Goal: Information Seeking & Learning: Learn about a topic

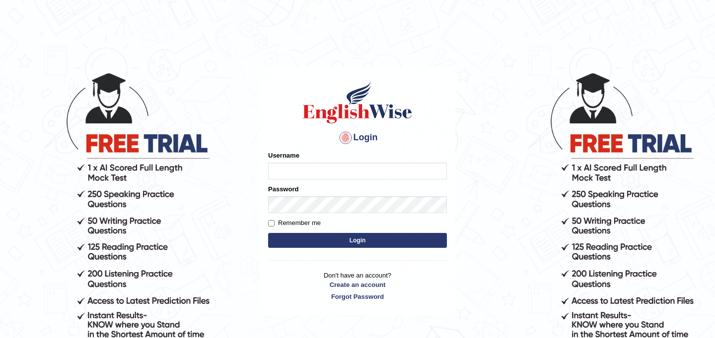
type input "JyotiJ"
click at [354, 246] on button "Login" at bounding box center [357, 240] width 179 height 15
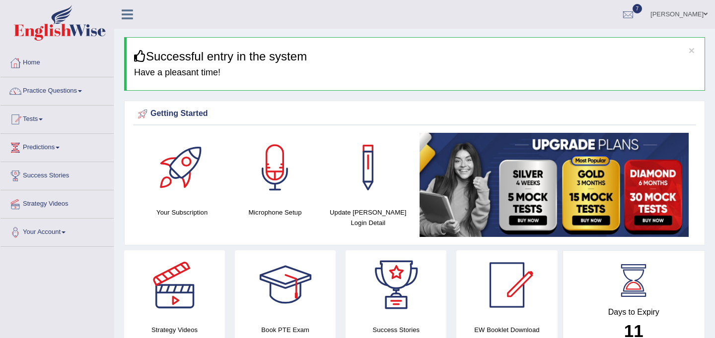
click at [74, 90] on link "Practice Questions" at bounding box center [56, 89] width 113 height 25
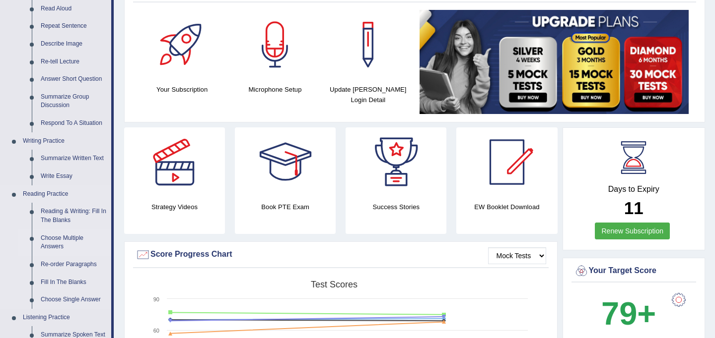
scroll to position [128, 0]
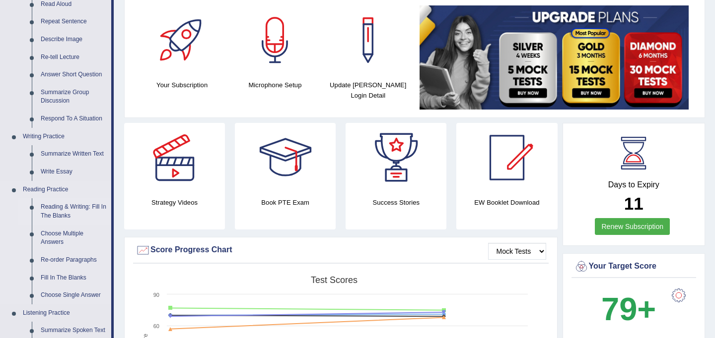
click at [83, 207] on link "Reading & Writing: Fill In The Blanks" at bounding box center [73, 211] width 75 height 26
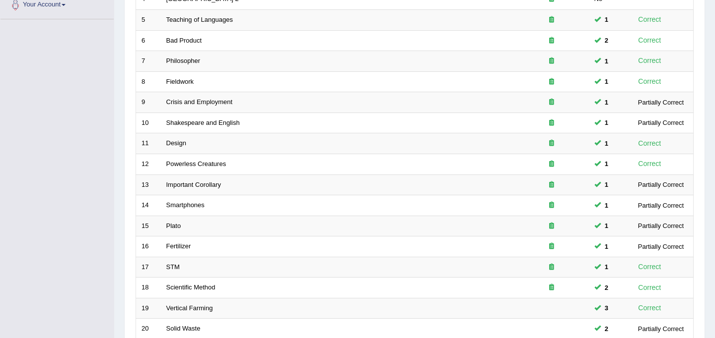
scroll to position [319, 0]
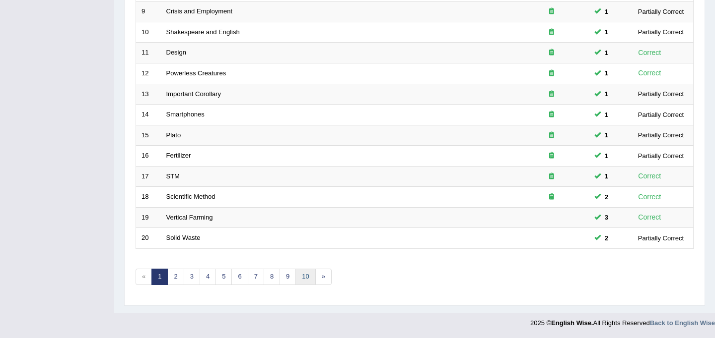
click at [301, 274] on link "10" at bounding box center [305, 277] width 20 height 16
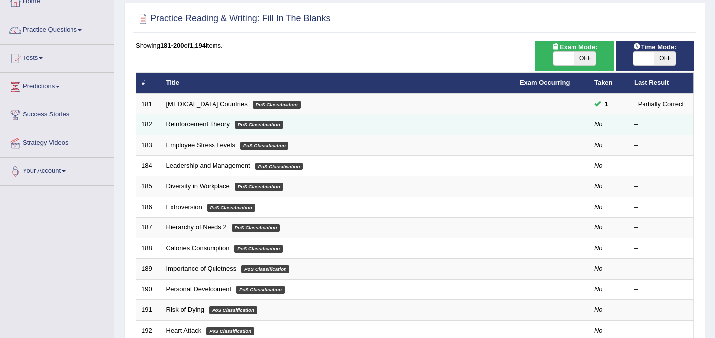
scroll to position [58, 0]
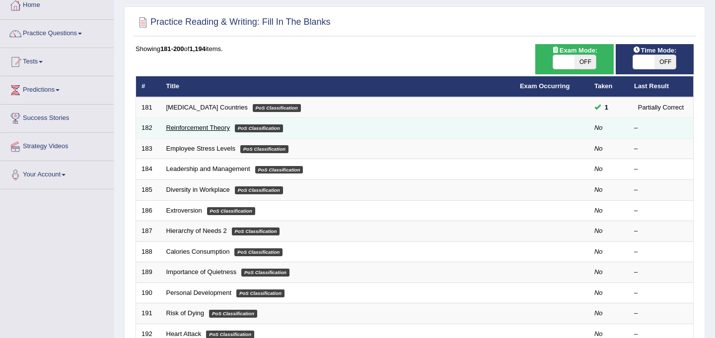
click at [227, 131] on link "Reinforcement Theory" at bounding box center [198, 127] width 64 height 7
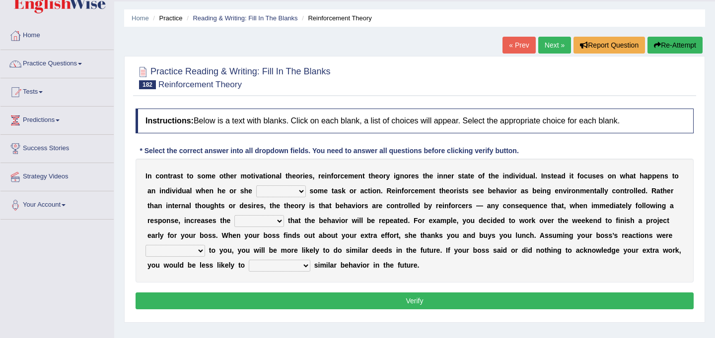
scroll to position [26, 0]
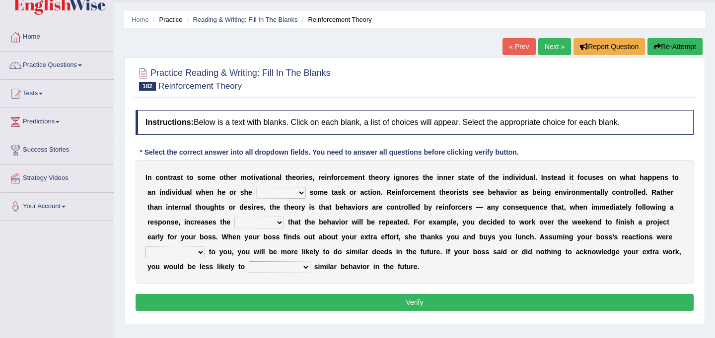
click at [299, 194] on select "reforms conforms confirms performs" at bounding box center [281, 193] width 50 height 12
select select "performs"
click at [256, 187] on select "reforms conforms confirms performs" at bounding box center [281, 193] width 50 height 12
click at [279, 225] on select "tendency potency probability capability" at bounding box center [259, 223] width 50 height 12
click at [234, 217] on select "tendency potency probability capability" at bounding box center [259, 223] width 50 height 12
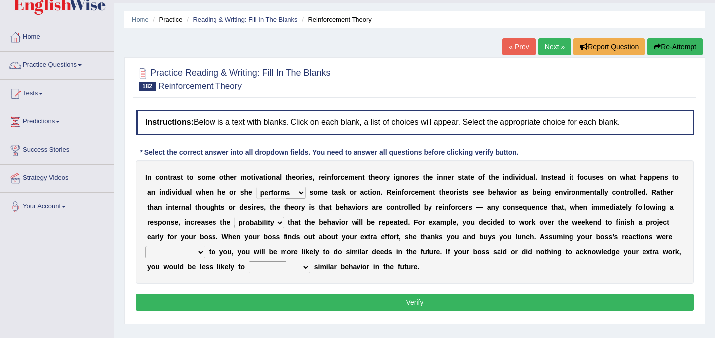
click at [278, 224] on select "tendency potency probability capability" at bounding box center [259, 223] width 50 height 12
select select "tendency"
click at [234, 217] on select "tendency potency probability capability" at bounding box center [259, 223] width 50 height 12
click at [198, 251] on select "comparable favorable reliable incomparable" at bounding box center [175, 253] width 60 height 12
select select "favorable"
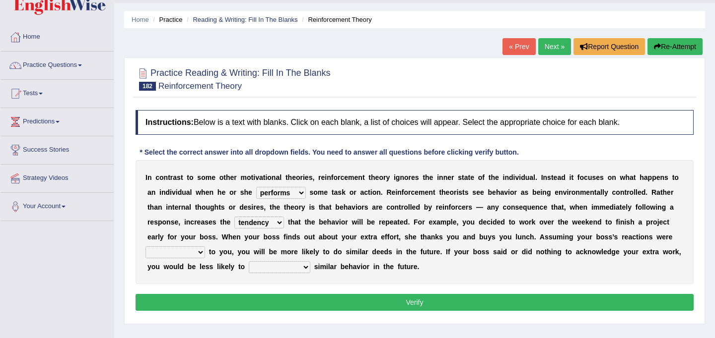
click at [145, 247] on select "comparable favorable reliable incomparable" at bounding box center [175, 253] width 60 height 12
click at [309, 267] on select "galvanize legislate commemorate demonstrate" at bounding box center [280, 268] width 62 height 12
select select "galvanize"
click at [249, 262] on select "galvanize legislate commemorate demonstrate" at bounding box center [280, 268] width 62 height 12
click at [278, 225] on select "tendency potency probability capability" at bounding box center [259, 223] width 50 height 12
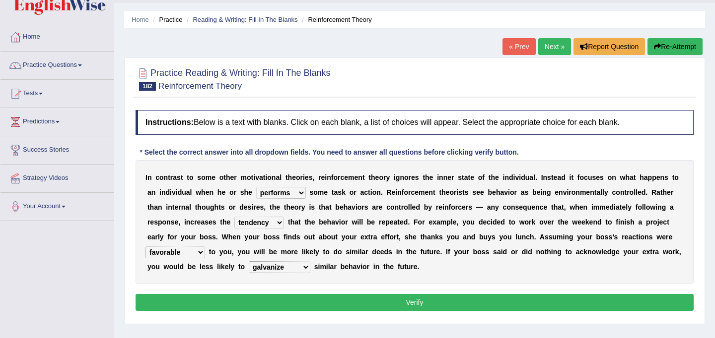
select select "probability"
click at [234, 217] on select "tendency potency probability capability" at bounding box center [259, 223] width 50 height 12
click at [338, 303] on button "Verify" at bounding box center [414, 302] width 558 height 17
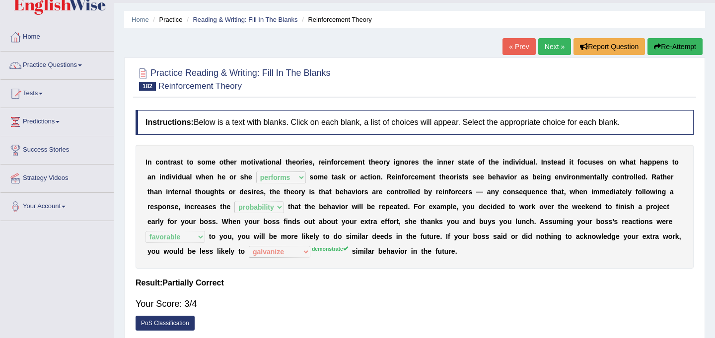
click at [554, 39] on link "Next »" at bounding box center [554, 46] width 33 height 17
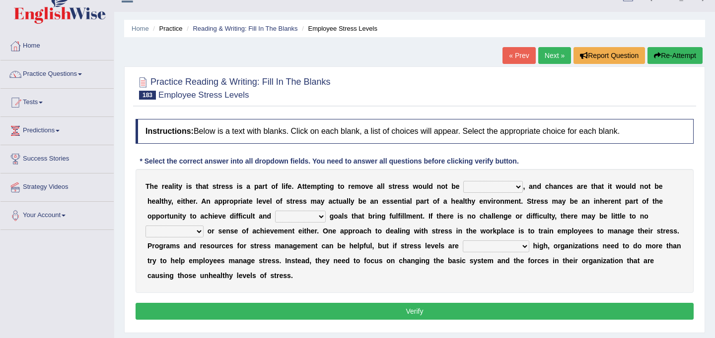
scroll to position [17, 0]
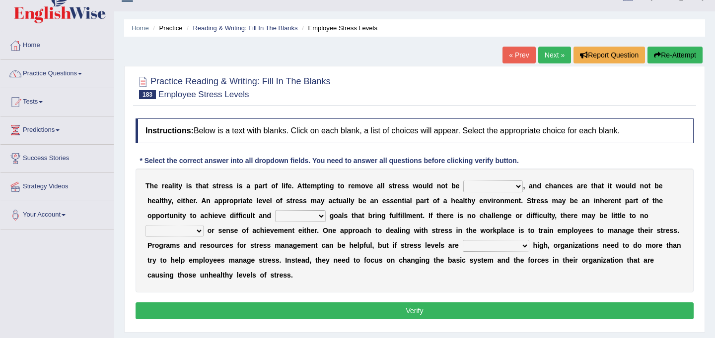
click at [519, 186] on select "characteristic realistic scholastic futuristic" at bounding box center [493, 187] width 60 height 12
select select "realistic"
click at [463, 181] on select "characteristic realistic scholastic futuristic" at bounding box center [493, 187] width 60 height 12
click at [320, 216] on select "worthwhile otherwhile redundant complied" at bounding box center [300, 216] width 51 height 12
select select "redundant"
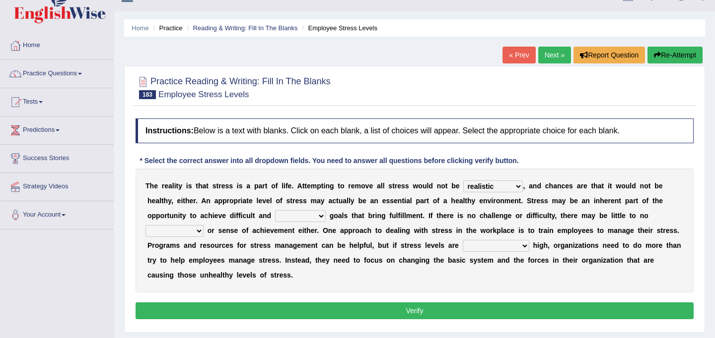
click at [275, 210] on select "worthwhile otherwhile redundant complied" at bounding box center [300, 216] width 51 height 12
click at [198, 230] on select "introspection satisfaction confection recollection" at bounding box center [174, 231] width 58 height 12
select select "satisfaction"
click at [145, 225] on select "introspection satisfaction confection recollection" at bounding box center [174, 231] width 58 height 12
click at [520, 247] on select "unreasonably psychologically necessarily intermediately" at bounding box center [495, 246] width 66 height 12
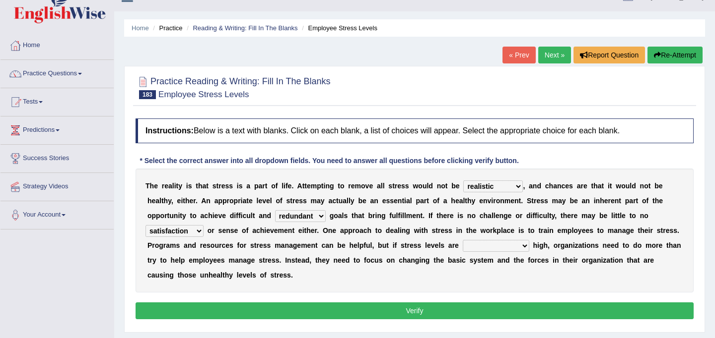
select select "unreasonably"
click at [462, 240] on select "unreasonably psychologically necessarily intermediately" at bounding box center [495, 246] width 66 height 12
click at [522, 246] on select "unreasonably psychologically necessarily intermediately" at bounding box center [495, 246] width 66 height 12
click at [521, 247] on select "unreasonably psychologically necessarily intermediately" at bounding box center [495, 246] width 66 height 12
click at [472, 312] on button "Verify" at bounding box center [414, 311] width 558 height 17
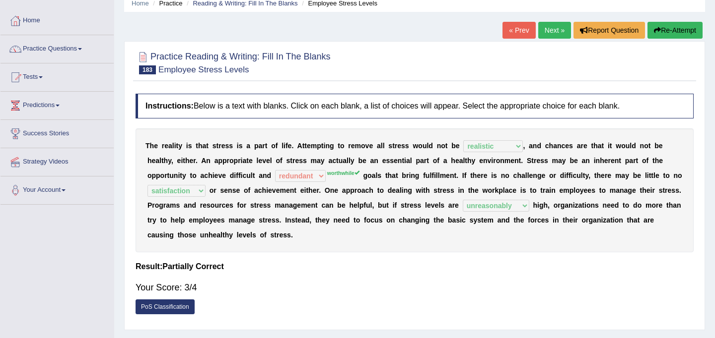
scroll to position [42, 0]
click at [553, 35] on link "Next »" at bounding box center [554, 30] width 33 height 17
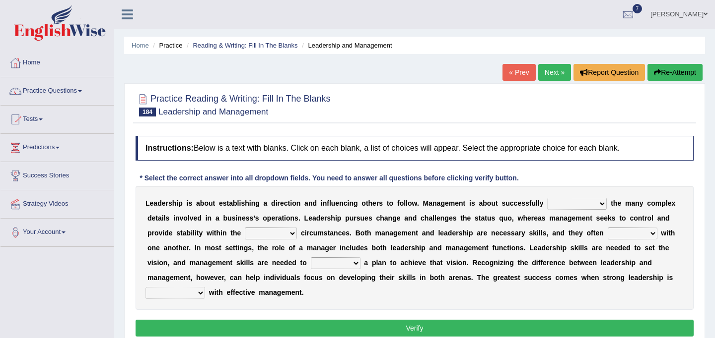
click at [600, 202] on select "Inspiring admiring depicting administering" at bounding box center [577, 204] width 60 height 12
select select "depicting"
click at [547, 198] on select "Inspiring admiring depicting administering" at bounding box center [577, 204] width 60 height 12
click at [289, 235] on select "mentioning monitoring uninspiring existing" at bounding box center [271, 234] width 52 height 12
select select "existing"
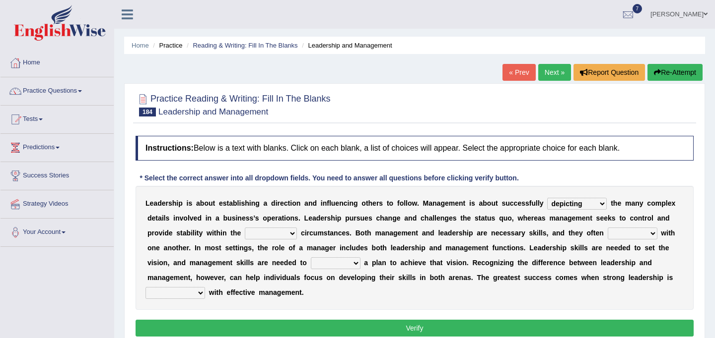
click at [245, 228] on select "mentioning monitoring uninspiring existing" at bounding box center [271, 234] width 52 height 12
click at [648, 234] on select "vitalize overlap reverb resurrect" at bounding box center [632, 234] width 50 height 12
select select "overlap"
click at [607, 228] on select "vitalize overlap reverb resurrect" at bounding box center [632, 234] width 50 height 12
click at [354, 262] on select "validate antedate reimburse implement" at bounding box center [336, 264] width 50 height 12
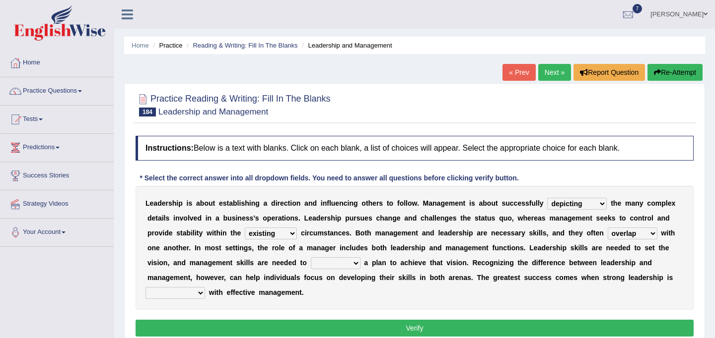
select select "validate"
click at [311, 258] on select "validate antedate reimburse implement" at bounding box center [336, 264] width 50 height 12
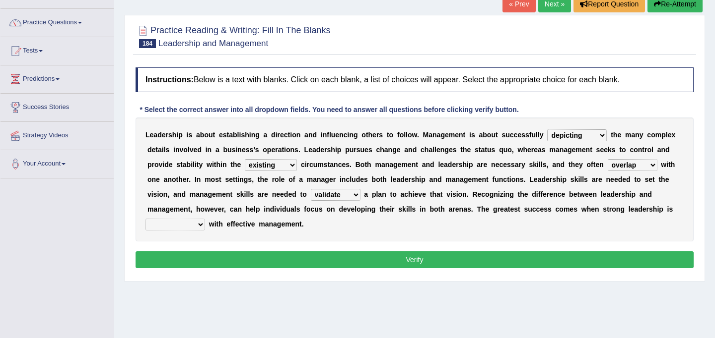
scroll to position [67, 0]
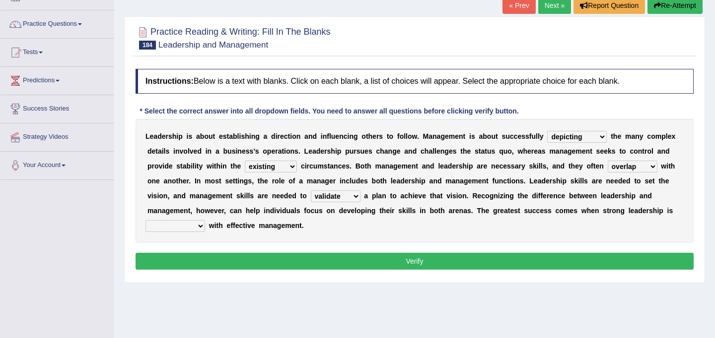
click at [199, 226] on select "paired impoverished impaired polished" at bounding box center [175, 226] width 60 height 12
click at [200, 224] on select "paired impoverished impaired polished" at bounding box center [175, 226] width 60 height 12
select select "paired"
click at [145, 220] on select "paired impoverished impaired polished" at bounding box center [175, 226] width 60 height 12
click at [256, 264] on button "Verify" at bounding box center [414, 261] width 558 height 17
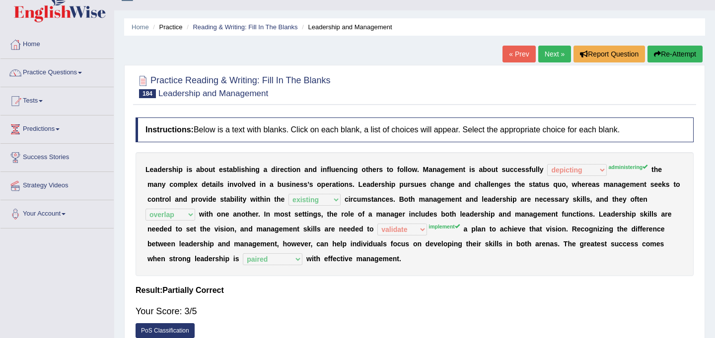
scroll to position [16, 0]
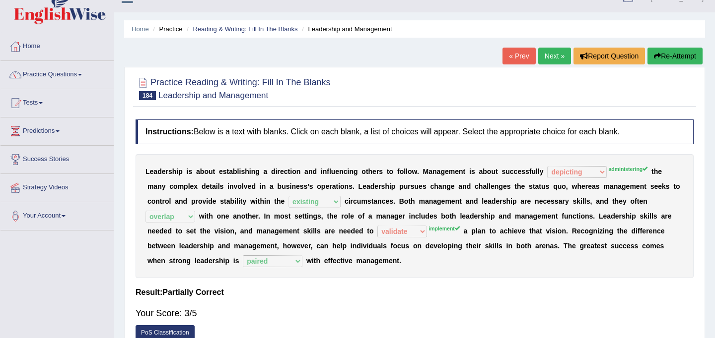
click at [684, 52] on button "Re-Attempt" at bounding box center [674, 56] width 55 height 17
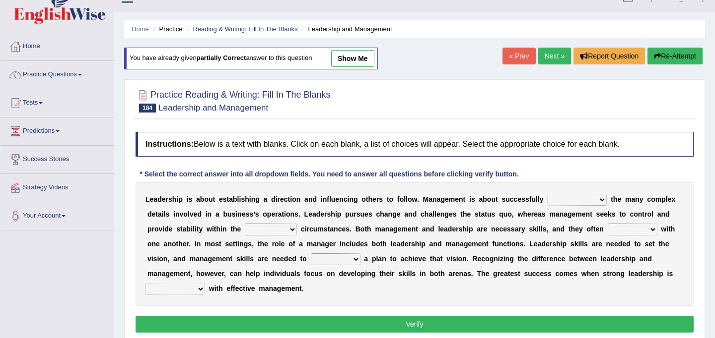
click at [597, 200] on select "Inspiring admiring depicting administering" at bounding box center [577, 200] width 60 height 12
select select "administering"
click at [547, 194] on select "Inspiring admiring depicting administering" at bounding box center [577, 200] width 60 height 12
click at [603, 199] on select "Inspiring admiring depicting administering" at bounding box center [577, 200] width 60 height 12
click at [291, 231] on select "mentioning monitoring uninspiring existing" at bounding box center [271, 230] width 52 height 12
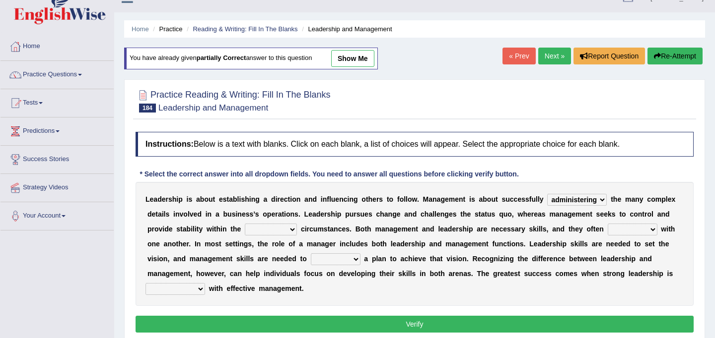
select select "existing"
click at [245, 224] on select "mentioning monitoring uninspiring existing" at bounding box center [271, 230] width 52 height 12
click at [649, 230] on select "vitalize overlap reverb resurrect" at bounding box center [632, 230] width 50 height 12
select select "overlap"
click at [607, 224] on select "vitalize overlap reverb resurrect" at bounding box center [632, 230] width 50 height 12
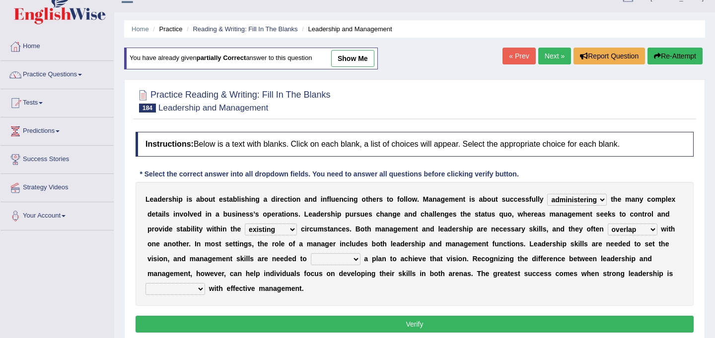
click at [352, 259] on select "validate antedate reimburse implement" at bounding box center [336, 260] width 50 height 12
select select "implement"
click at [311, 254] on select "validate antedate reimburse implement" at bounding box center [336, 260] width 50 height 12
click at [201, 287] on select "paired impoverished impaired polished" at bounding box center [175, 289] width 60 height 12
select select "paired"
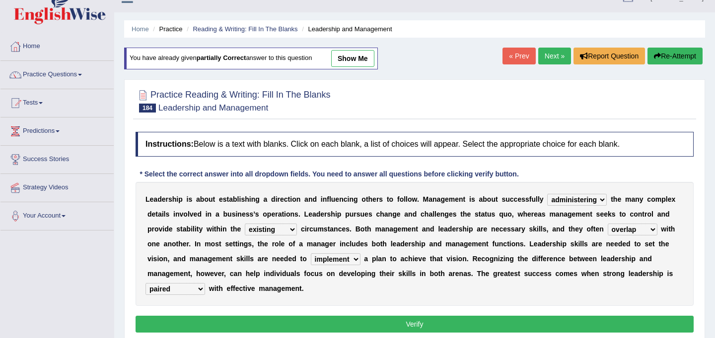
click at [145, 283] on select "paired impoverished impaired polished" at bounding box center [175, 289] width 60 height 12
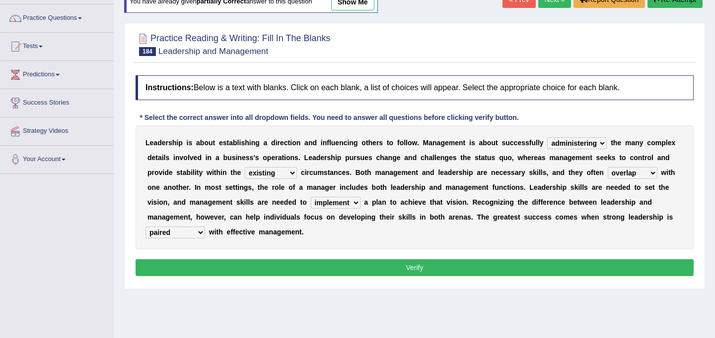
scroll to position [78, 0]
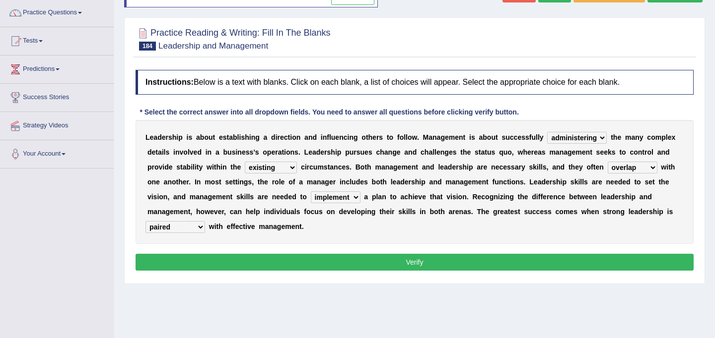
click at [378, 261] on button "Verify" at bounding box center [414, 262] width 558 height 17
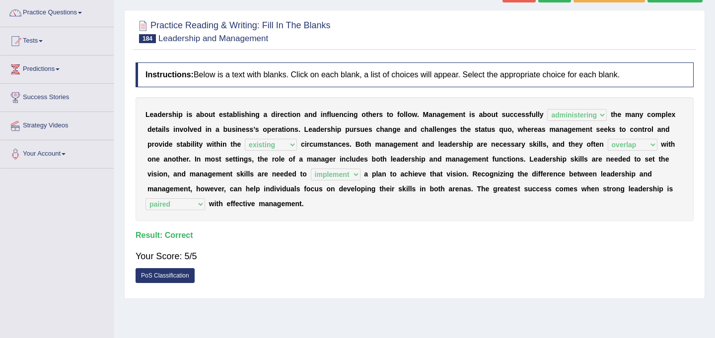
scroll to position [0, 0]
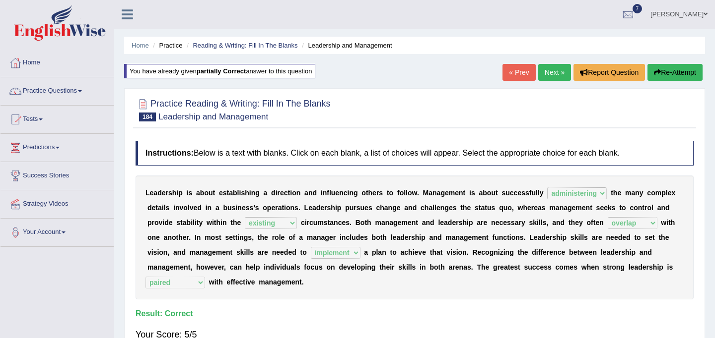
click at [561, 75] on link "Next »" at bounding box center [554, 72] width 33 height 17
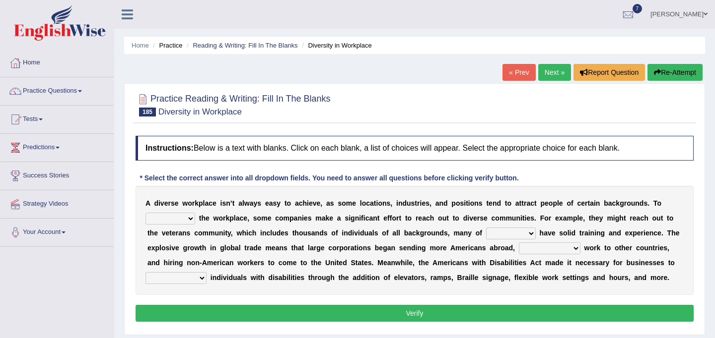
click at [189, 217] on select "intensify solidify simplify diversify" at bounding box center [170, 219] width 50 height 12
select select "diversify"
click at [145, 213] on select "intensify solidify simplify diversify" at bounding box center [170, 219] width 50 height 12
click at [526, 232] on select "which them whom who" at bounding box center [511, 234] width 50 height 12
select select "them"
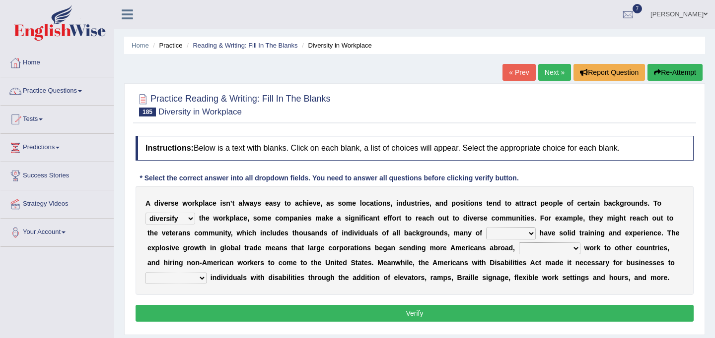
click at [486, 228] on select "which them whom who" at bounding box center [511, 234] width 50 height 12
click at [575, 249] on select "outnumbering outperforming outweighing outsourcing" at bounding box center [550, 249] width 62 height 12
select select "outperforming"
click at [519, 243] on select "outnumbering outperforming outweighing outsourcing" at bounding box center [550, 249] width 62 height 12
click at [204, 279] on select "accommodate validate antedate reimburse" at bounding box center [175, 278] width 61 height 12
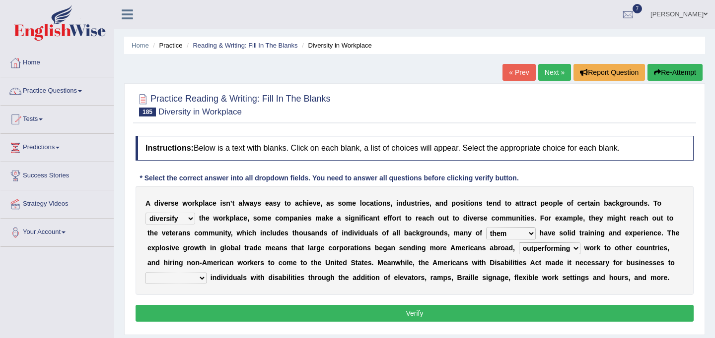
select select "validate"
click at [145, 272] on select "accommodate validate antedate reimburse" at bounding box center [175, 278] width 61 height 12
click at [489, 318] on button "Verify" at bounding box center [414, 313] width 558 height 17
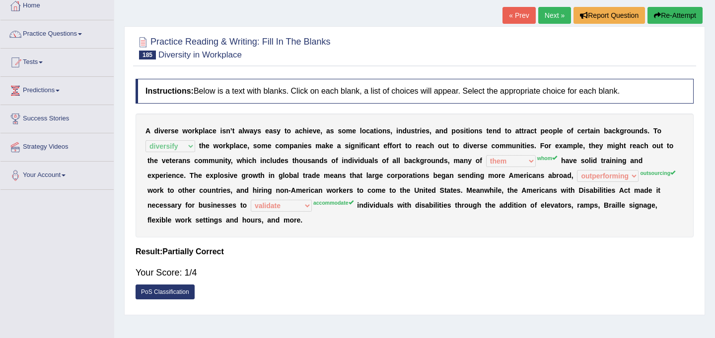
scroll to position [58, 0]
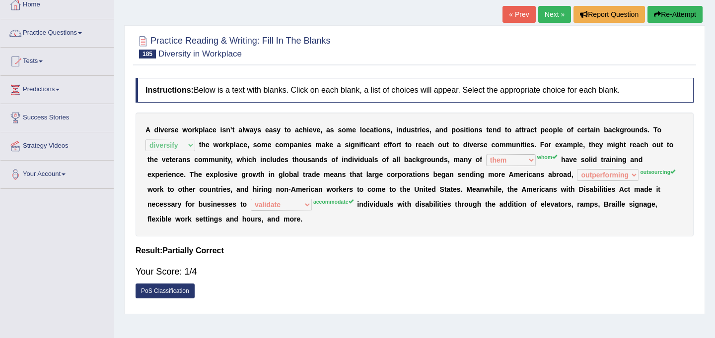
click at [671, 2] on div "Home Practice Reading & Writing: Fill In The Blanks Diversity in Workplace « Pr…" at bounding box center [414, 190] width 600 height 496
click at [673, 7] on button "Re-Attempt" at bounding box center [674, 14] width 55 height 17
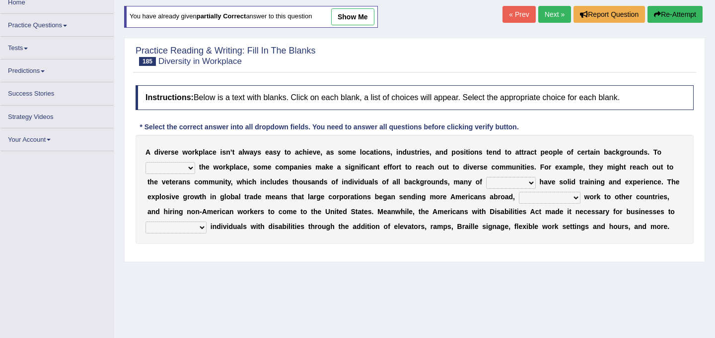
click at [192, 169] on select "intensify solidify simplify diversify" at bounding box center [170, 168] width 50 height 12
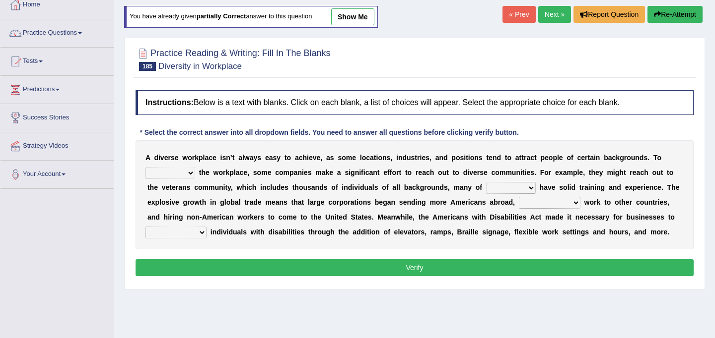
select select "diversify"
click at [145, 167] on select "intensify solidify simplify diversify" at bounding box center [170, 173] width 50 height 12
click at [527, 190] on select "which them whom who" at bounding box center [511, 188] width 50 height 12
select select "whom"
click at [486, 182] on select "which them whom who" at bounding box center [511, 188] width 50 height 12
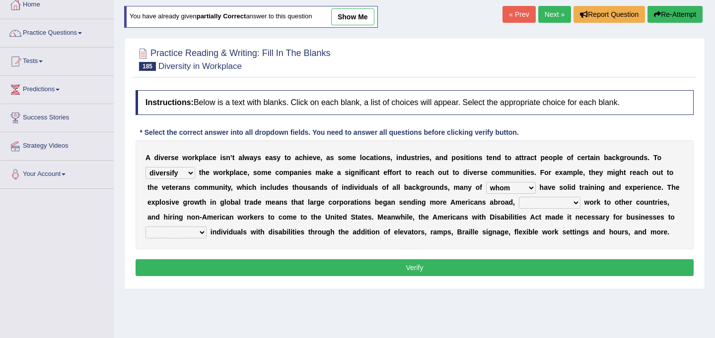
click at [578, 204] on select "outnumbering outperforming outweighing outsourcing" at bounding box center [550, 203] width 62 height 12
select select "outsourcing"
click at [519, 197] on select "outnumbering outperforming outweighing outsourcing" at bounding box center [550, 203] width 62 height 12
click at [203, 232] on select "accommodate validate antedate reimburse" at bounding box center [175, 233] width 61 height 12
select select "accommodate"
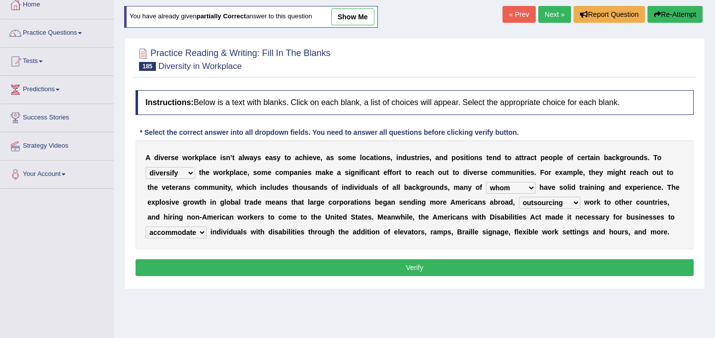
click at [145, 227] on select "accommodate validate antedate reimburse" at bounding box center [175, 233] width 61 height 12
click at [343, 271] on button "Verify" at bounding box center [414, 268] width 558 height 17
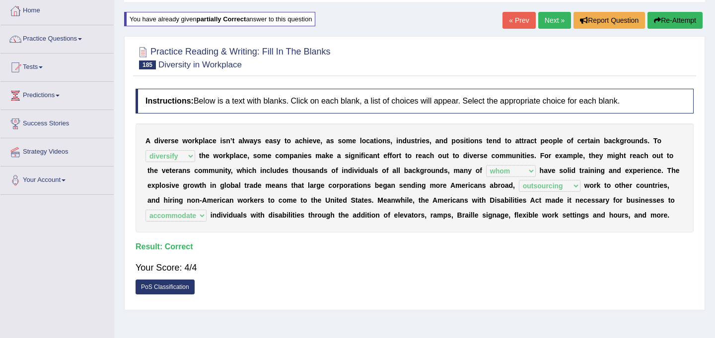
scroll to position [50, 0]
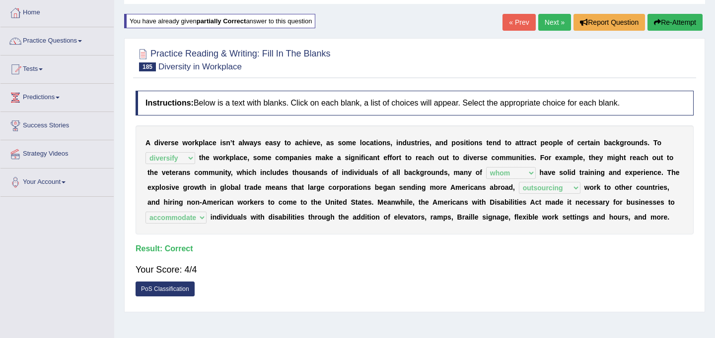
click at [552, 25] on link "Next »" at bounding box center [554, 22] width 33 height 17
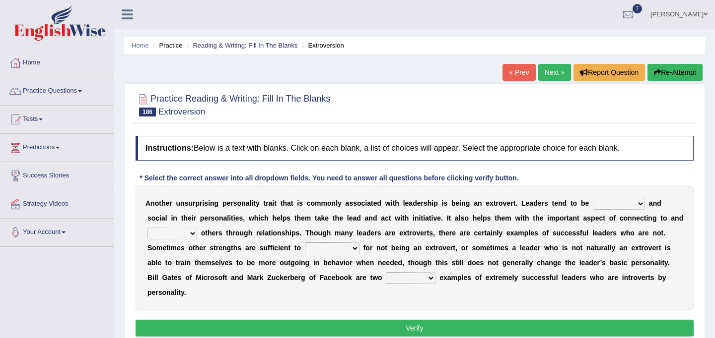
click at [637, 204] on select "ongoing outrageous outgoing forgoing" at bounding box center [618, 204] width 52 height 12
select select "outgoing"
click at [592, 198] on select "ongoing outrageous outgoing forgoing" at bounding box center [618, 204] width 52 height 12
click at [191, 238] on select "inspired respiring inspiring respired" at bounding box center [172, 234] width 50 height 12
select select "inspiring"
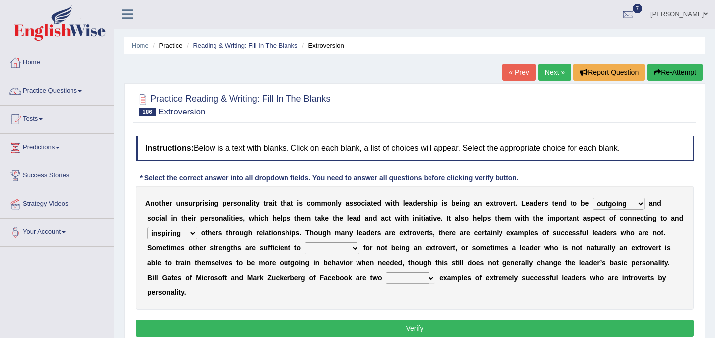
click at [147, 228] on select "inspired respiring inspiring respired" at bounding box center [172, 234] width 50 height 12
click at [355, 253] on select "compensate decorate navigate corporate" at bounding box center [332, 249] width 55 height 12
click at [353, 249] on select "compensate decorate navigate corporate" at bounding box center [332, 249] width 55 height 12
select select "compensate"
click at [305, 243] on select "compensate decorate navigate corporate" at bounding box center [332, 249] width 55 height 12
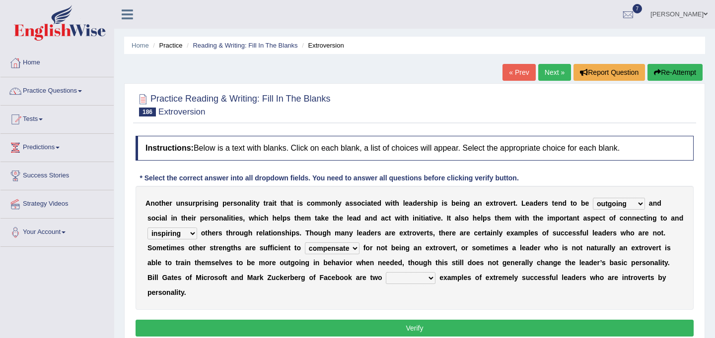
click at [418, 279] on select "potent pertinent prominent immanent" at bounding box center [411, 278] width 50 height 12
select select "prominent"
click at [386, 272] on select "potent pertinent prominent immanent" at bounding box center [411, 278] width 50 height 12
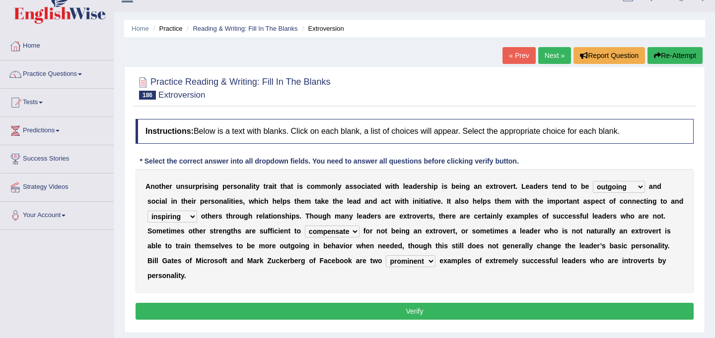
scroll to position [18, 0]
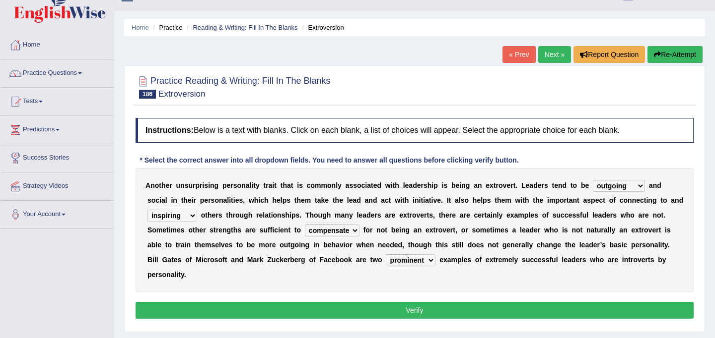
click at [412, 314] on button "Verify" at bounding box center [414, 310] width 558 height 17
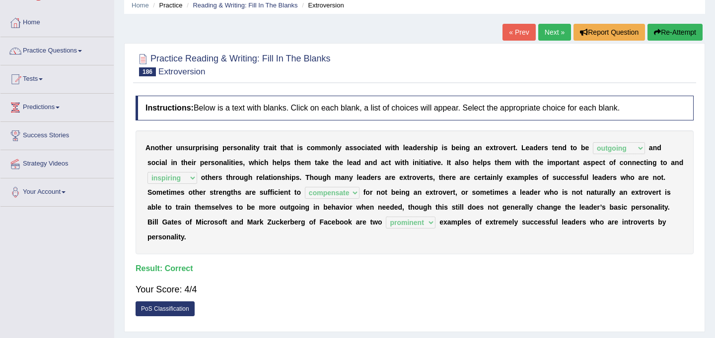
scroll to position [49, 0]
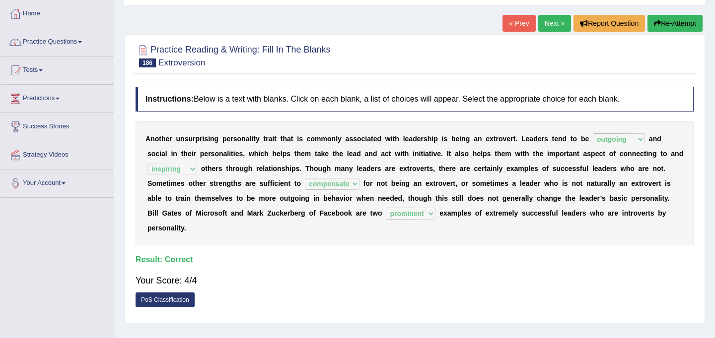
click at [179, 302] on link "PoS Classification" at bounding box center [164, 300] width 59 height 15
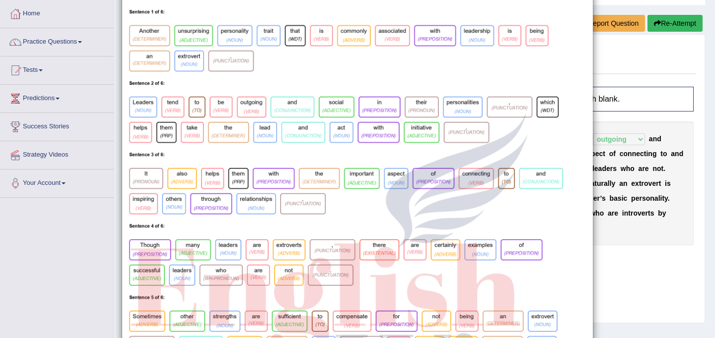
scroll to position [0, 0]
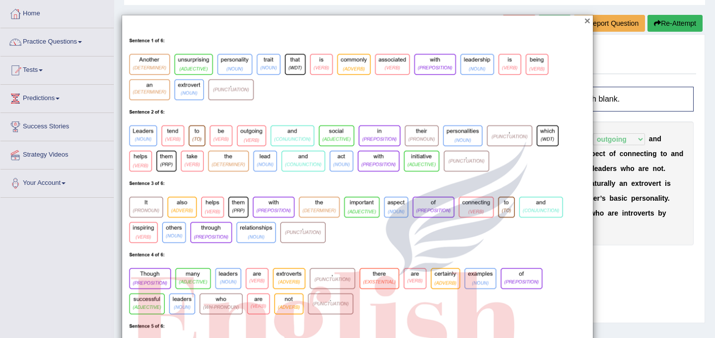
click at [586, 22] on button "×" at bounding box center [587, 20] width 6 height 10
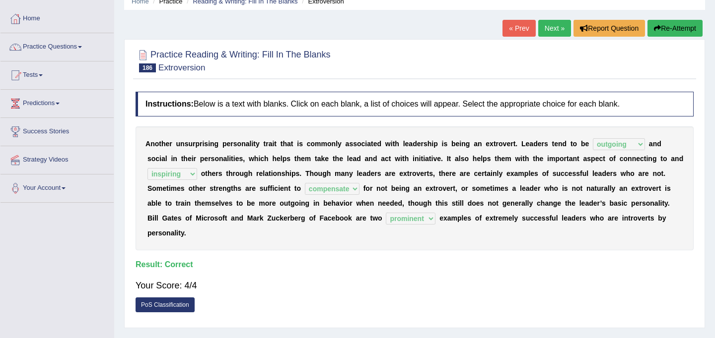
scroll to position [48, 0]
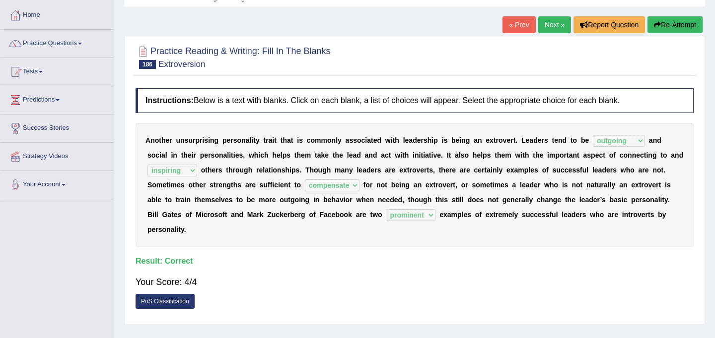
click at [552, 21] on link "Next »" at bounding box center [554, 24] width 33 height 17
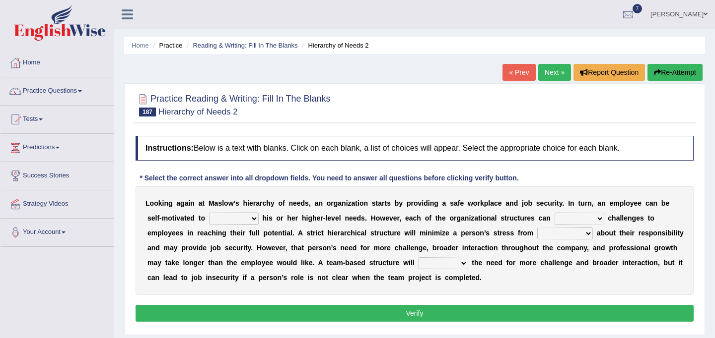
click at [256, 220] on select "fulfill refill relate revive" at bounding box center [234, 219] width 50 height 12
select select "fulfill"
click at [209, 213] on select "fulfill refill relate revive" at bounding box center [234, 219] width 50 height 12
click at [242, 219] on select "fulfill refill relate revive" at bounding box center [234, 219] width 50 height 12
click at [597, 219] on select "hose pose poise dose" at bounding box center [579, 219] width 50 height 12
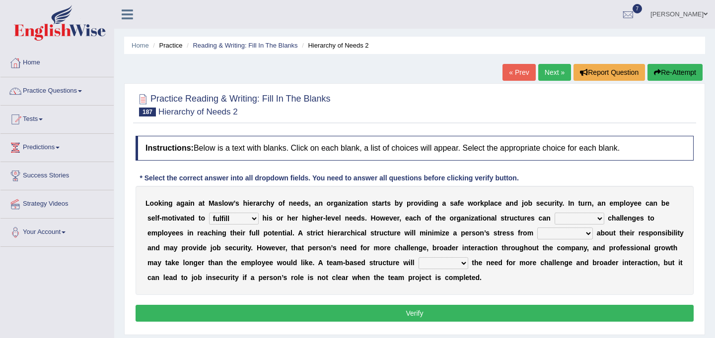
select select "pose"
click at [554, 213] on select "hose pose poise dose" at bounding box center [579, 219] width 50 height 12
click at [584, 234] on select "ambiguity accessibility individuality punctuality" at bounding box center [565, 234] width 56 height 12
select select "ambiguity"
click at [537, 228] on select "ambiguity accessibility individuality punctuality" at bounding box center [565, 234] width 56 height 12
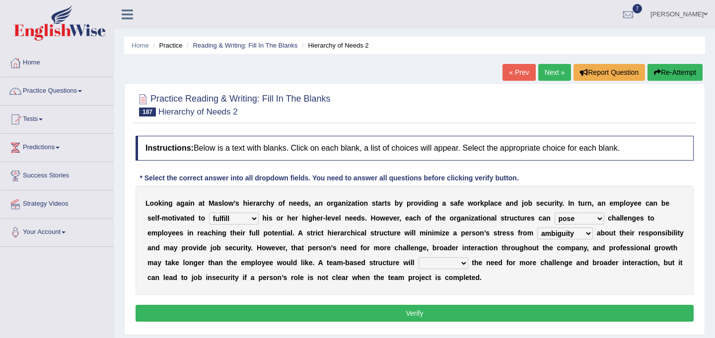
click at [460, 263] on select "compress confess depress address" at bounding box center [443, 264] width 50 height 12
select select "address"
click at [419, 258] on select "compress confess depress address" at bounding box center [443, 264] width 50 height 12
click at [443, 313] on button "Verify" at bounding box center [414, 313] width 558 height 17
